Goal: Information Seeking & Learning: Check status

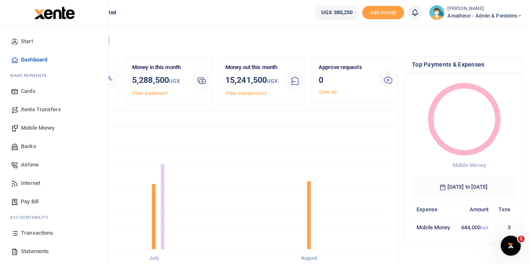
click at [21, 248] on span "Statements" at bounding box center [35, 251] width 28 height 8
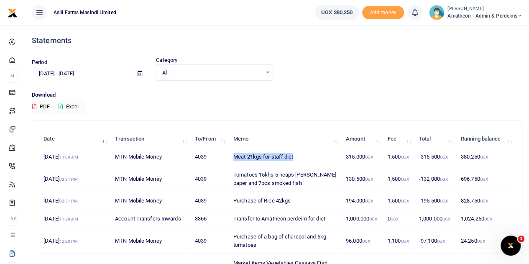
drag, startPoint x: 293, startPoint y: 156, endPoint x: 234, endPoint y: 155, distance: 59.0
click at [234, 155] on td "Meat 21kgs for staff diet" at bounding box center [285, 157] width 113 height 18
copy td "Meat 21kgs for staff diet"
drag, startPoint x: 365, startPoint y: 157, endPoint x: 343, endPoint y: 155, distance: 22.2
click at [343, 155] on td "315,000 UGX" at bounding box center [363, 157] width 42 height 18
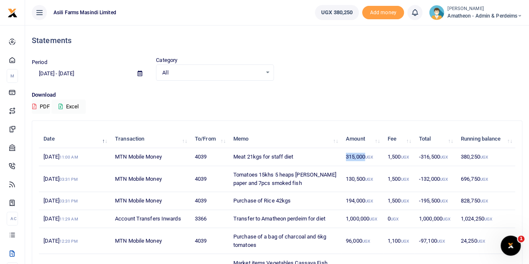
copy td "315,000"
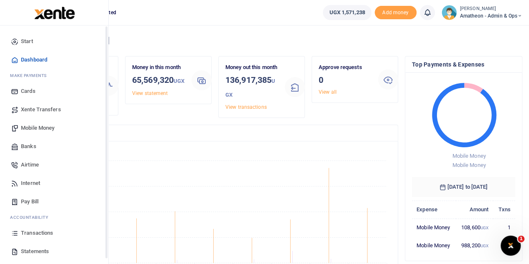
click at [16, 250] on icon at bounding box center [15, 252] width 8 height 8
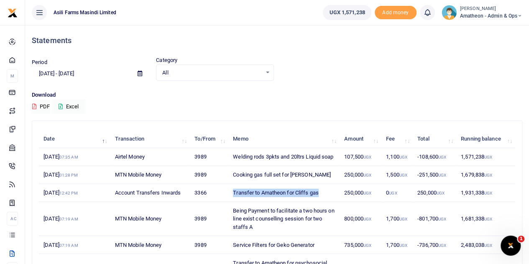
drag, startPoint x: 319, startPoint y: 199, endPoint x: 234, endPoint y: 195, distance: 85.1
click at [234, 195] on td "Transfer to Amatheon for Cliffs gas" at bounding box center [284, 193] width 111 height 18
copy td "Transfer to Amatheon for Cliffs gas"
drag, startPoint x: 323, startPoint y: 156, endPoint x: 242, endPoint y: 165, distance: 81.3
click at [242, 165] on td "Welding rods 3pkts and 20ltrs Liquid soap" at bounding box center [284, 157] width 111 height 18
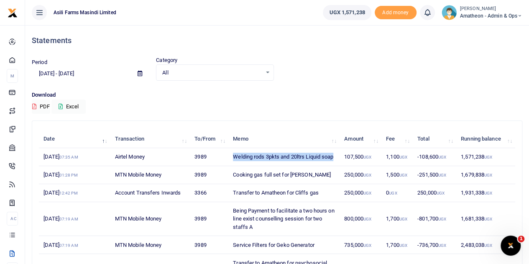
drag, startPoint x: 235, startPoint y: 154, endPoint x: 247, endPoint y: 166, distance: 17.2
click at [247, 166] on td "Welding rods 3pkts and 20ltrs Liquid soap" at bounding box center [284, 157] width 111 height 18
copy td "Welding rods 3pkts and 20ltrs Liquid soap"
